Goal: Book appointment/travel/reservation

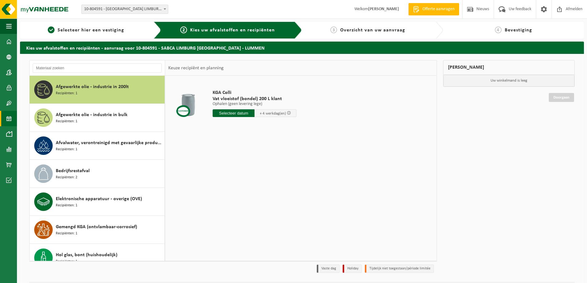
click at [7, 119] on span at bounding box center [9, 118] width 6 height 15
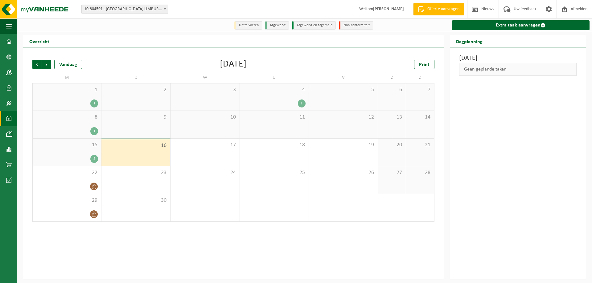
click at [282, 98] on div "4 1" at bounding box center [274, 96] width 69 height 27
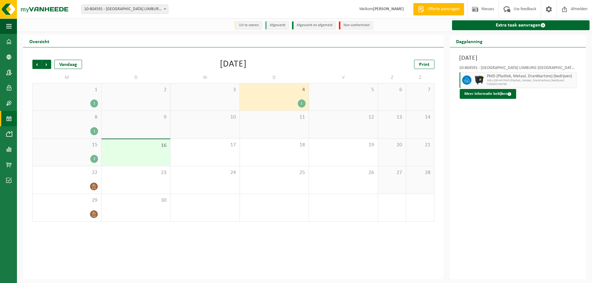
click at [73, 130] on div "1" at bounding box center [67, 131] width 62 height 8
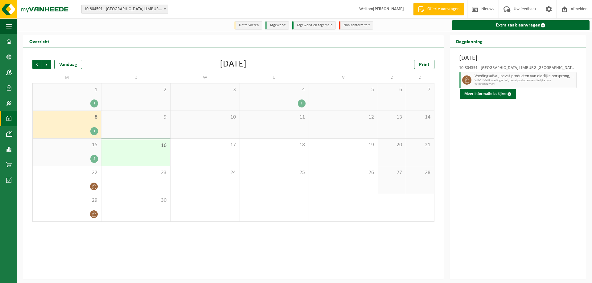
click at [72, 146] on span "15" at bounding box center [67, 145] width 62 height 7
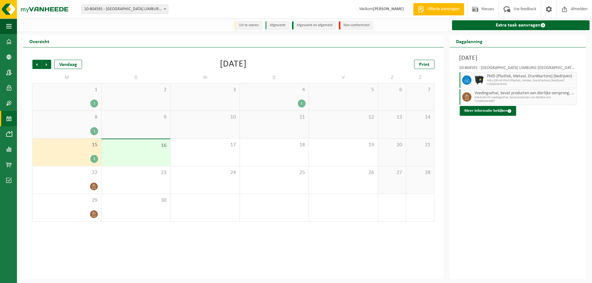
click at [73, 96] on div "1 1" at bounding box center [67, 96] width 68 height 27
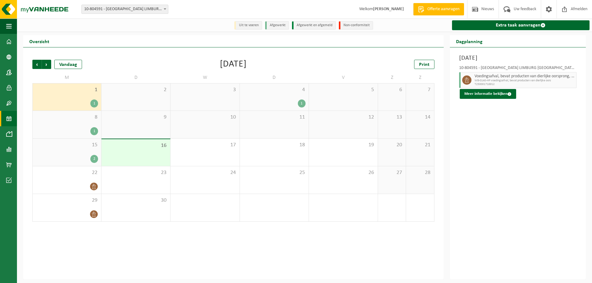
click at [74, 150] on div "15 2" at bounding box center [67, 152] width 68 height 27
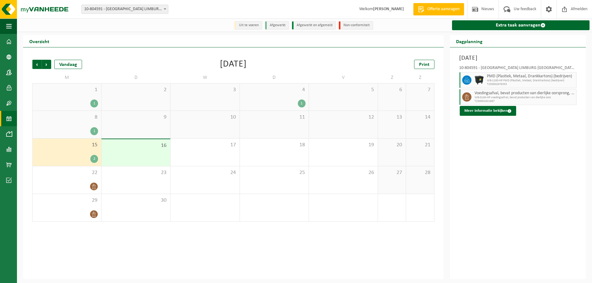
click at [281, 95] on div "4 1" at bounding box center [274, 96] width 69 height 27
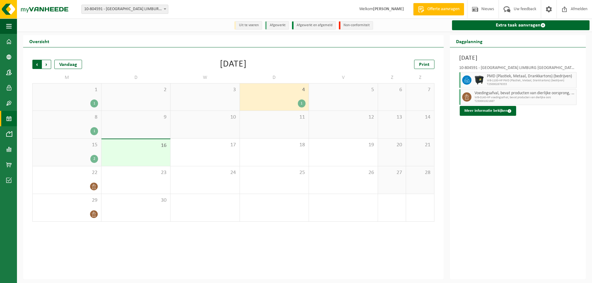
click at [46, 66] on span "Volgende" at bounding box center [46, 64] width 9 height 9
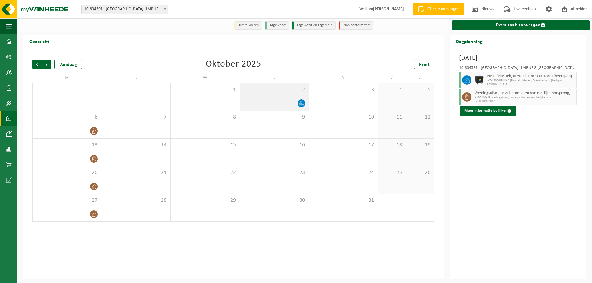
click at [278, 93] on span "2" at bounding box center [274, 90] width 63 height 7
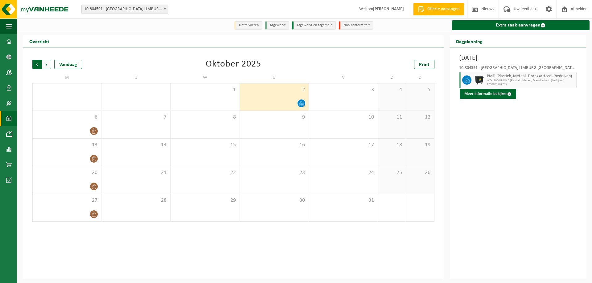
click at [45, 66] on span "Volgende" at bounding box center [46, 64] width 9 height 9
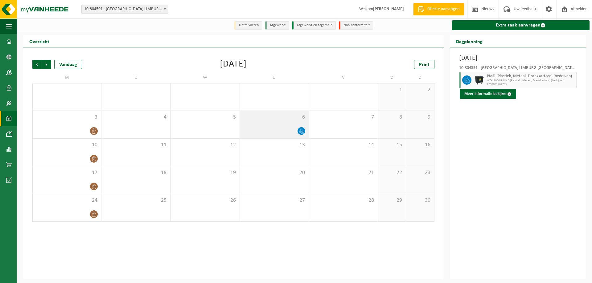
click at [270, 120] on span "6" at bounding box center [274, 117] width 63 height 7
click at [37, 66] on span "Vorige" at bounding box center [36, 64] width 9 height 9
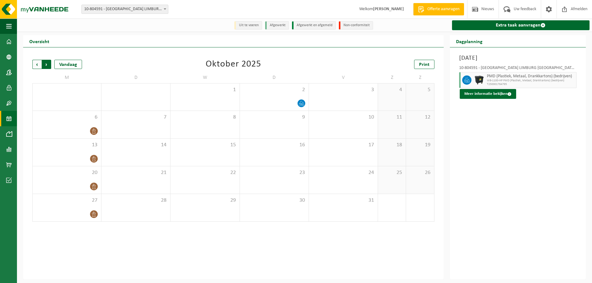
click at [35, 66] on span "Vorige" at bounding box center [36, 64] width 9 height 9
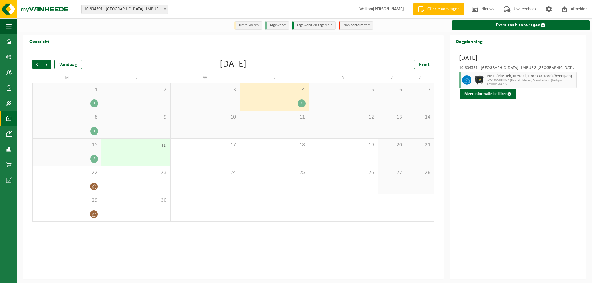
click at [272, 93] on span "4" at bounding box center [274, 90] width 63 height 7
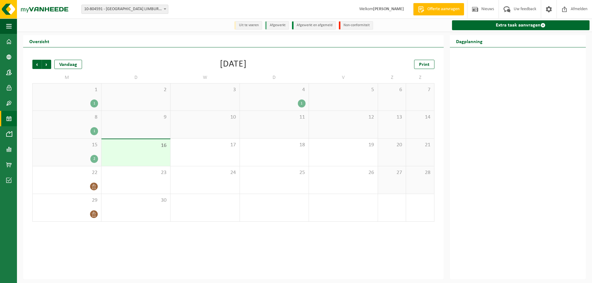
click at [271, 88] on span "4" at bounding box center [274, 90] width 63 height 7
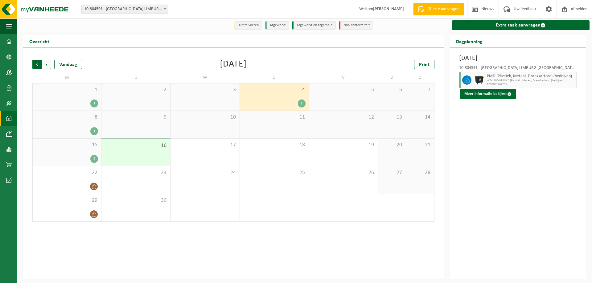
click at [45, 63] on span "Volgende" at bounding box center [46, 64] width 9 height 9
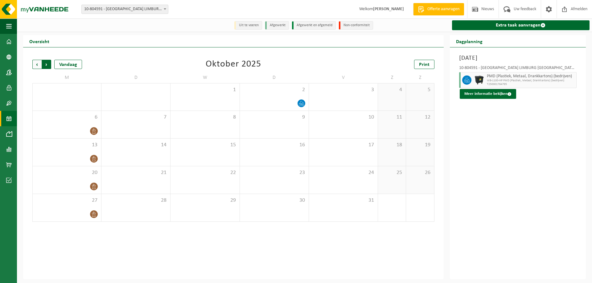
click at [35, 64] on span "Vorige" at bounding box center [36, 64] width 9 height 9
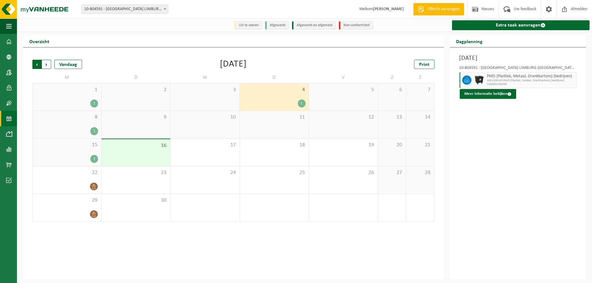
click at [49, 64] on span "Volgende" at bounding box center [46, 64] width 9 height 9
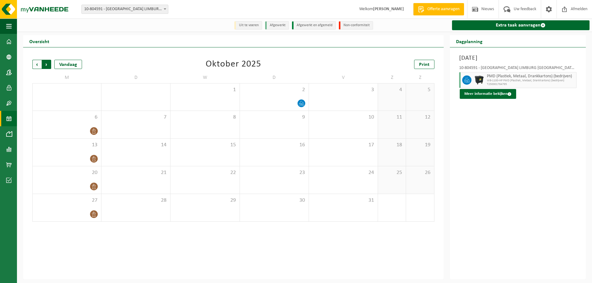
click at [39, 66] on span "Vorige" at bounding box center [36, 64] width 9 height 9
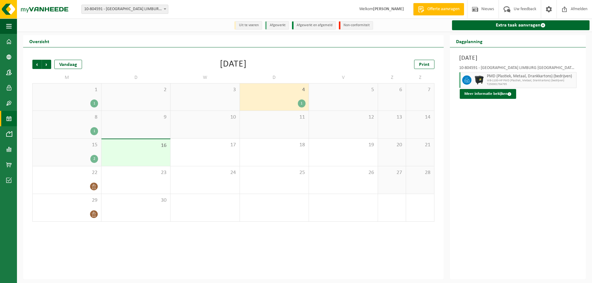
click at [92, 90] on span "1" at bounding box center [67, 90] width 62 height 7
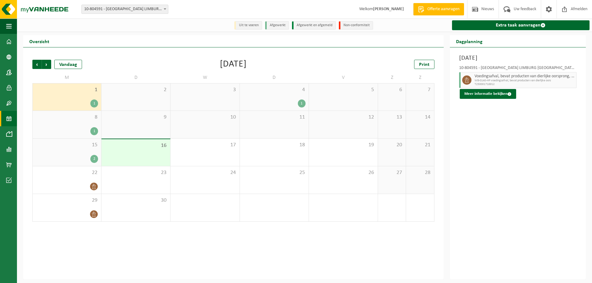
click at [297, 100] on div "1" at bounding box center [274, 104] width 63 height 8
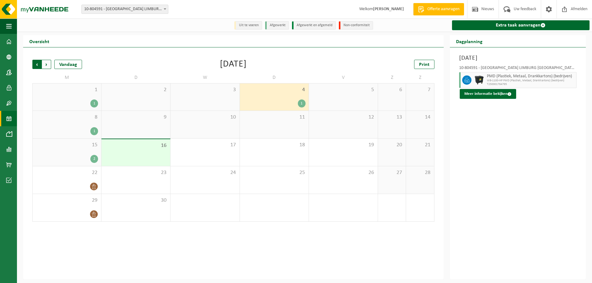
click at [47, 69] on span "Volgende" at bounding box center [46, 64] width 9 height 9
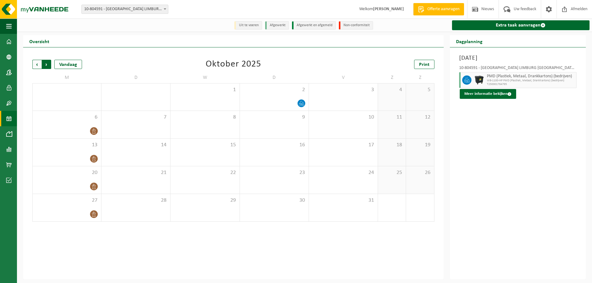
click at [36, 67] on span "Vorige" at bounding box center [36, 64] width 9 height 9
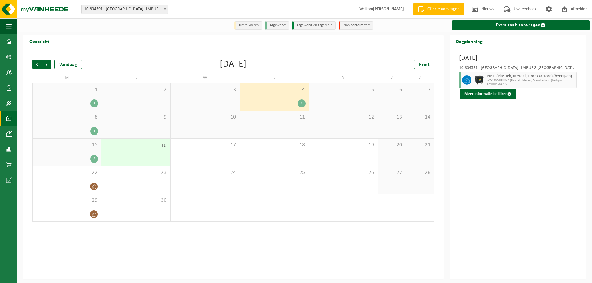
click at [36, 67] on span "Vorige" at bounding box center [36, 64] width 9 height 9
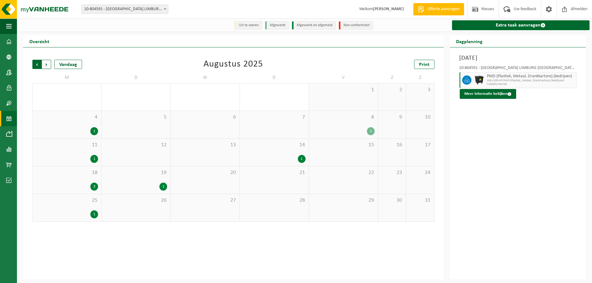
click at [49, 64] on span "Volgende" at bounding box center [46, 64] width 9 height 9
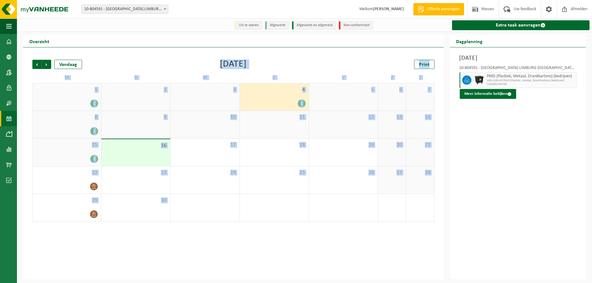
drag, startPoint x: 198, startPoint y: 60, endPoint x: 419, endPoint y: 214, distance: 269.6
click at [423, 214] on div "Vorige Volgende Vandaag September 2025 Print M D W D V Z Z 1 1 2 3 4 1 5 6 7 8 …" at bounding box center [233, 141] width 408 height 174
click at [196, 211] on div "1" at bounding box center [204, 207] width 69 height 27
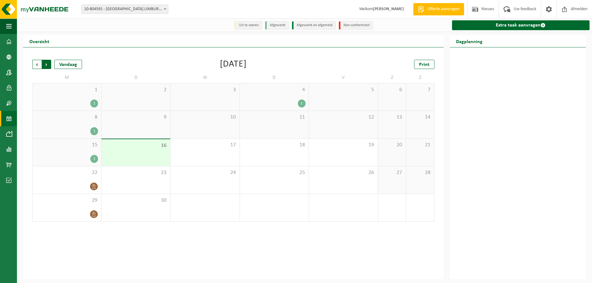
click at [41, 64] on span "Vorige" at bounding box center [36, 64] width 9 height 9
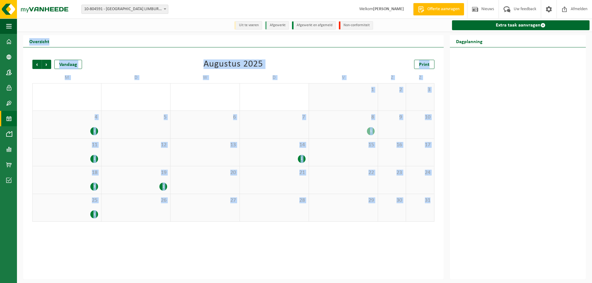
drag, startPoint x: 29, startPoint y: 43, endPoint x: 423, endPoint y: 218, distance: 431.5
click at [432, 216] on div "Overzicht Vorige Volgende Vandaag Augustus 2025 Print M D W D V Z Z 28 1 29 30 …" at bounding box center [233, 157] width 426 height 244
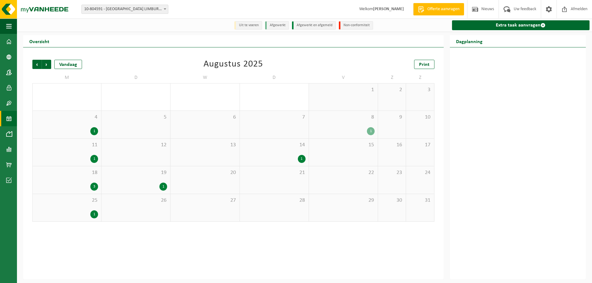
click at [359, 231] on div "Vorige Volgende Vandaag Augustus 2025 Print M D W D V Z Z 28 1 29 30 31 1 2 3 4…" at bounding box center [233, 163] width 420 height 232
click at [35, 64] on span "Vorige" at bounding box center [36, 64] width 9 height 9
click at [46, 65] on span "Volgende" at bounding box center [46, 64] width 9 height 9
click at [33, 64] on span "Vorige" at bounding box center [36, 64] width 9 height 9
click at [39, 67] on span "Vorige" at bounding box center [36, 64] width 9 height 9
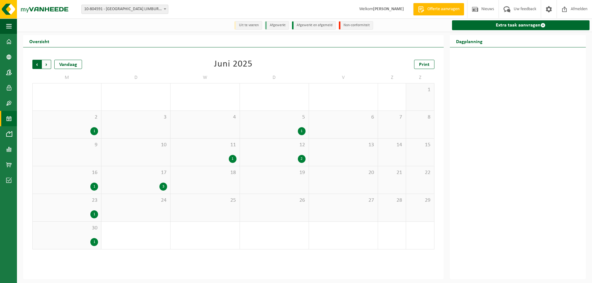
click at [45, 66] on span "Volgende" at bounding box center [46, 64] width 9 height 9
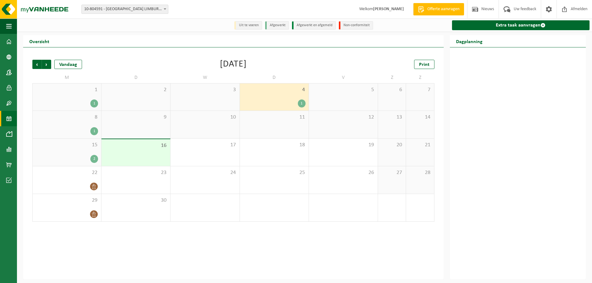
click at [97, 148] on span "15" at bounding box center [67, 145] width 62 height 7
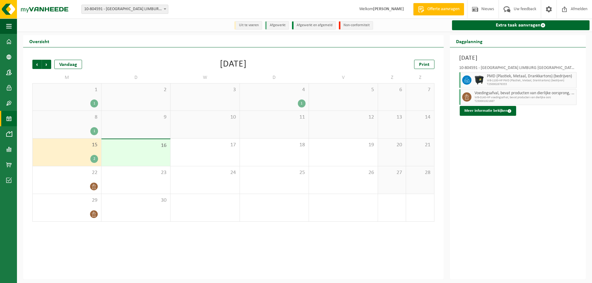
click at [74, 126] on div "8 1" at bounding box center [67, 124] width 68 height 27
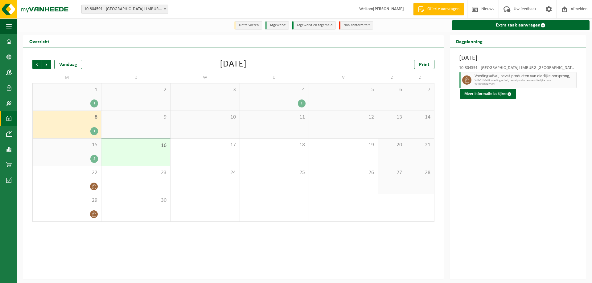
click at [69, 100] on div "1" at bounding box center [67, 104] width 62 height 8
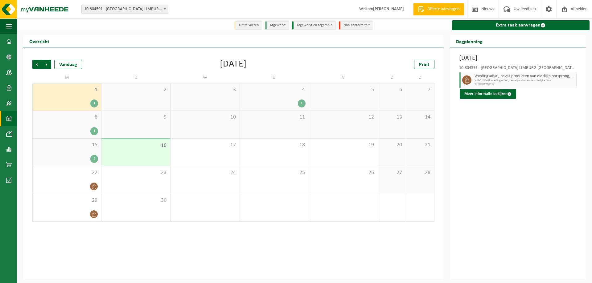
click at [118, 155] on div "16" at bounding box center [135, 152] width 69 height 27
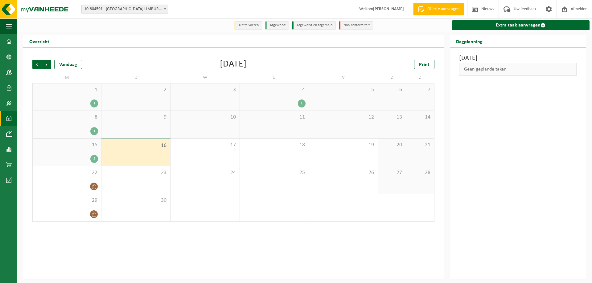
click at [278, 95] on div "4 1" at bounding box center [274, 96] width 69 height 27
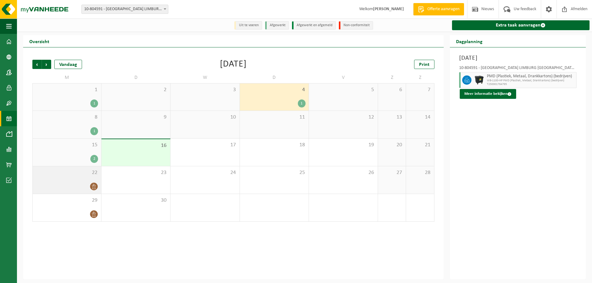
click at [73, 185] on div at bounding box center [67, 186] width 62 height 8
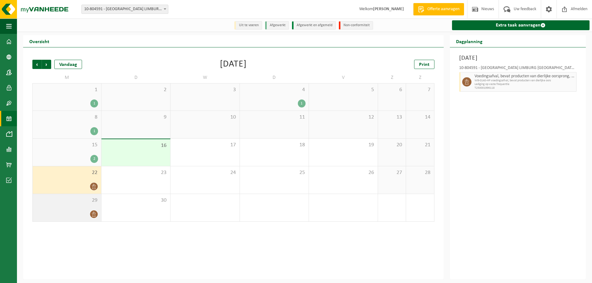
click at [74, 211] on div at bounding box center [67, 214] width 62 height 8
